Goal: Book appointment/travel/reservation

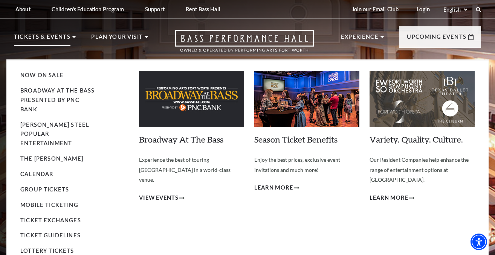
click at [61, 39] on p "Tickets & Events" at bounding box center [42, 39] width 56 height 14
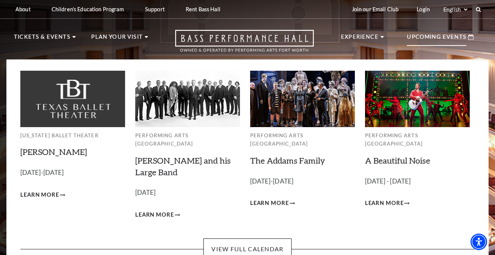
click at [414, 37] on p "Upcoming Events" at bounding box center [435, 39] width 59 height 14
click at [418, 38] on p "Upcoming Events" at bounding box center [435, 39] width 59 height 14
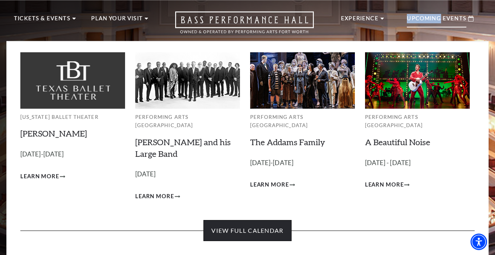
click at [234, 220] on link "View Full Calendar" at bounding box center [247, 230] width 88 height 21
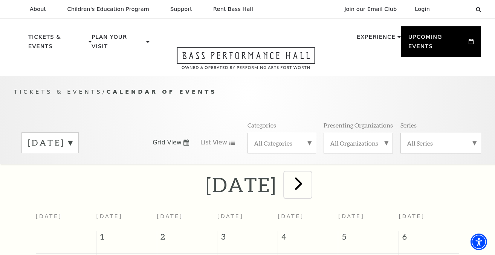
click at [309, 176] on span "next" at bounding box center [298, 183] width 21 height 21
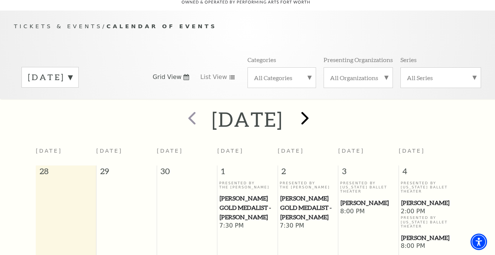
scroll to position [67, 0]
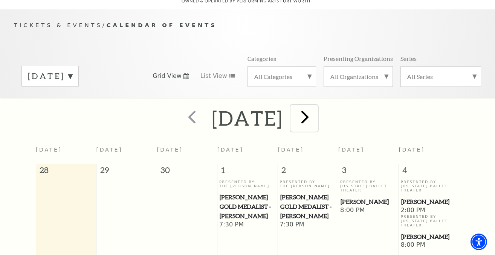
click at [315, 114] on span "next" at bounding box center [304, 116] width 21 height 21
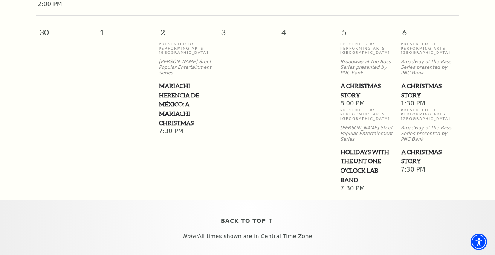
scroll to position [834, 0]
